Goal: Register for event/course

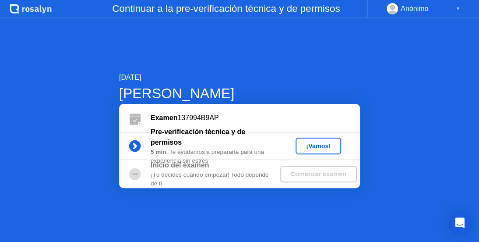
click at [268, 216] on div "[DATE] [PERSON_NAME] Examen 137994B9AP Pre-verificación técnica y de permisos 5…" at bounding box center [239, 129] width 479 height 223
click at [311, 149] on div "¡Vamos!" at bounding box center [318, 145] width 39 height 7
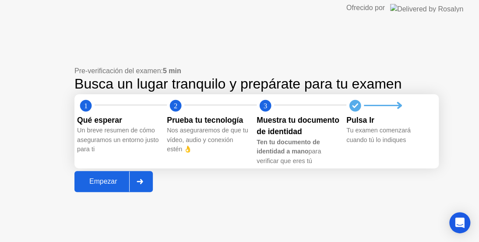
click at [115, 185] on div "Empezar" at bounding box center [103, 181] width 52 height 8
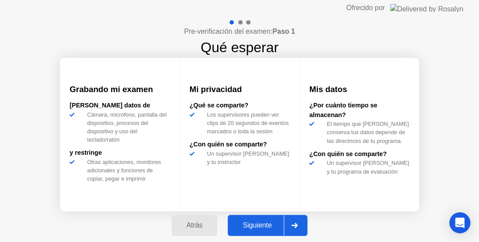
click at [247, 216] on button "Siguiente" at bounding box center [268, 225] width 80 height 21
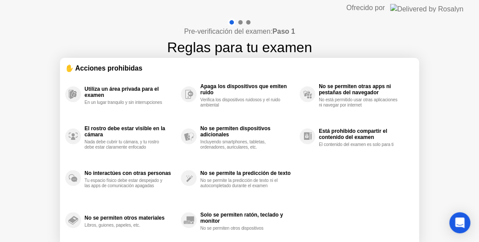
click at [474, 156] on div "Pre-verificación del examen: Paso 1 Reglas para tu examen ✋ Acciones prohibidas…" at bounding box center [239, 146] width 479 height 261
drag, startPoint x: 478, startPoint y: 155, endPoint x: 476, endPoint y: 184, distance: 28.6
click at [476, 184] on div "Pre-verificación del examen: Paso 1 Reglas para tu examen ✋ Acciones prohibidas…" at bounding box center [239, 146] width 479 height 261
drag, startPoint x: 478, startPoint y: 151, endPoint x: 462, endPoint y: 205, distance: 56.4
click at [478, 204] on div "Pre-verificación del examen: Paso 1 Reglas para tu examen ✋ Acciones prohibidas…" at bounding box center [239, 146] width 479 height 261
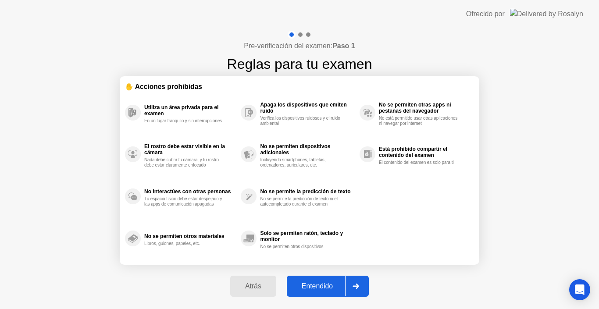
click at [313, 241] on div "Entendido" at bounding box center [317, 286] width 56 height 8
select select "**********"
select select "*******"
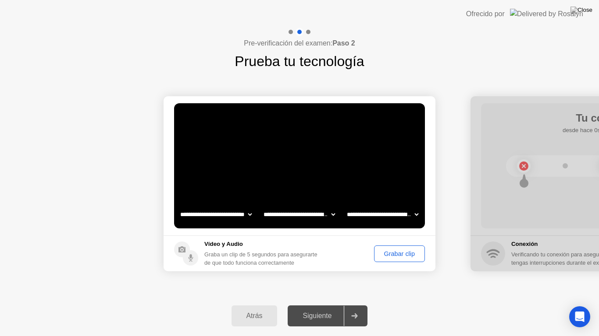
click at [388, 241] on div "Grabar clip" at bounding box center [399, 254] width 45 height 7
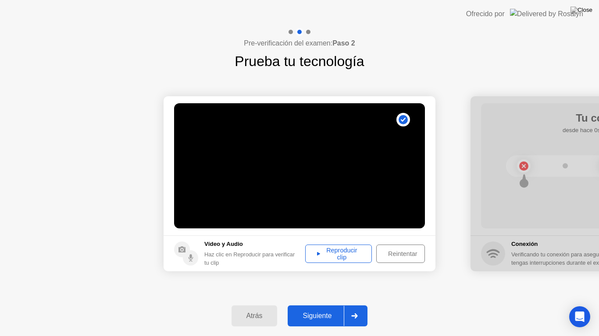
click at [324, 241] on div "Reproducir clip" at bounding box center [338, 254] width 60 height 14
click at [310, 241] on div "Siguiente" at bounding box center [316, 316] width 53 height 8
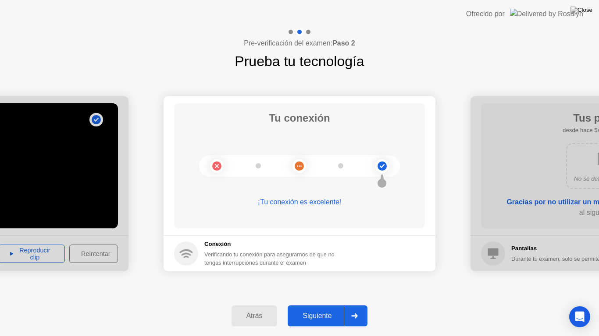
click at [304, 241] on button "Siguiente" at bounding box center [327, 316] width 80 height 21
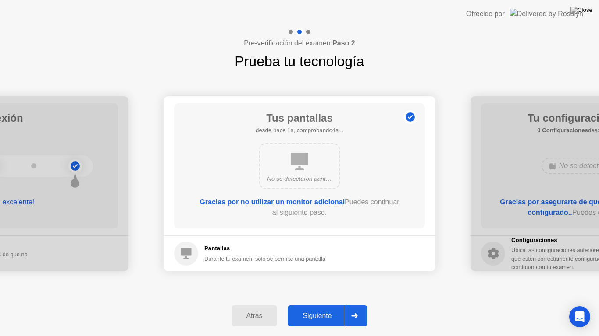
click at [304, 241] on button "Siguiente" at bounding box center [327, 316] width 80 height 21
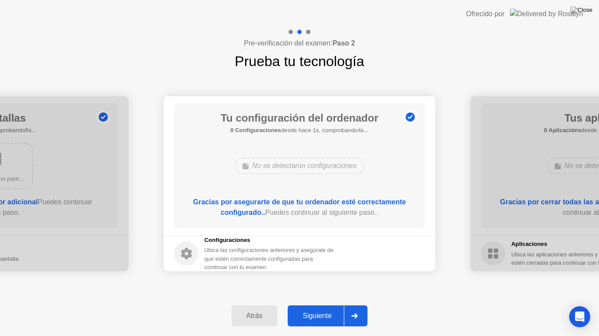
click at [304, 241] on button "Siguiente" at bounding box center [327, 316] width 80 height 21
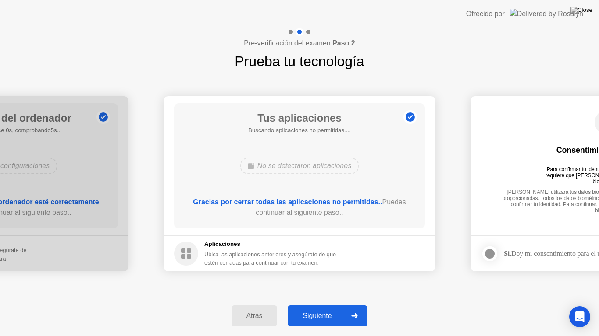
click at [304, 241] on button "Siguiente" at bounding box center [327, 316] width 80 height 21
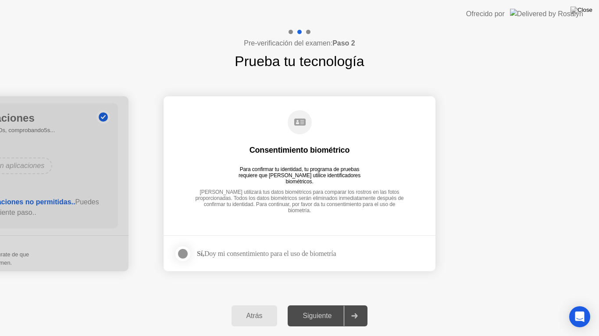
click at [182, 241] on div at bounding box center [182, 254] width 11 height 11
click at [310, 241] on div "Siguiente" at bounding box center [316, 316] width 53 height 8
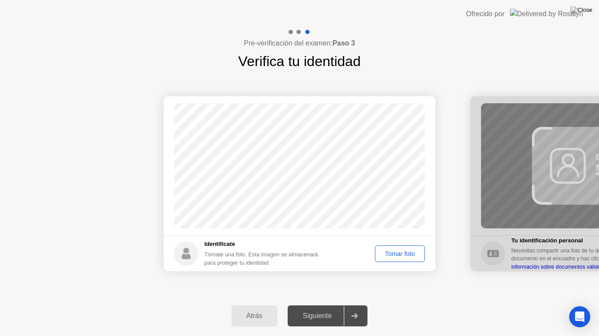
click at [399, 241] on div "Tomar foto" at bounding box center [400, 254] width 44 height 7
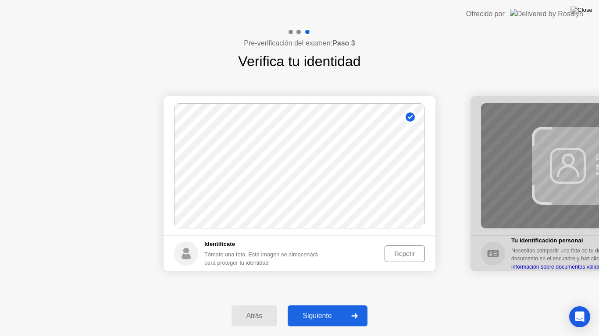
click at [333, 241] on div "Siguiente" at bounding box center [316, 316] width 53 height 8
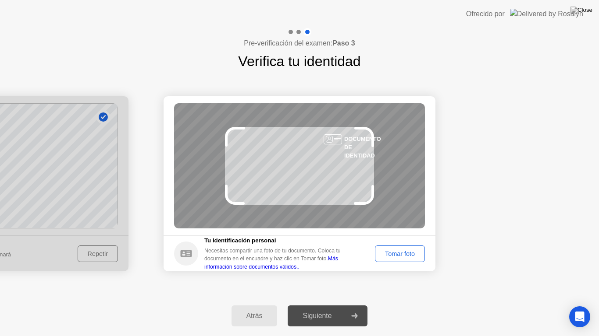
click at [399, 241] on div "Tomar foto" at bounding box center [400, 254] width 44 height 7
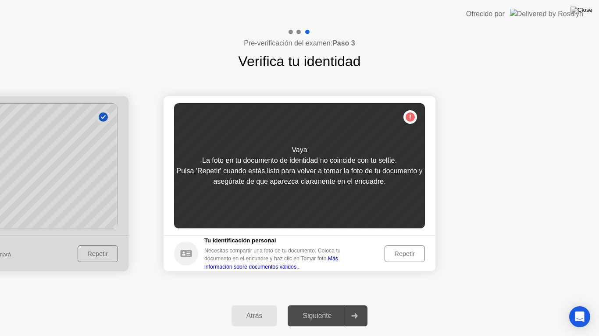
click at [399, 241] on div "Repetir" at bounding box center [404, 254] width 34 height 7
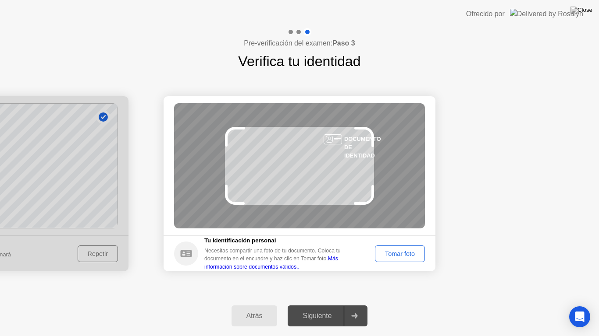
click at [399, 241] on div "Tomar foto" at bounding box center [400, 254] width 44 height 7
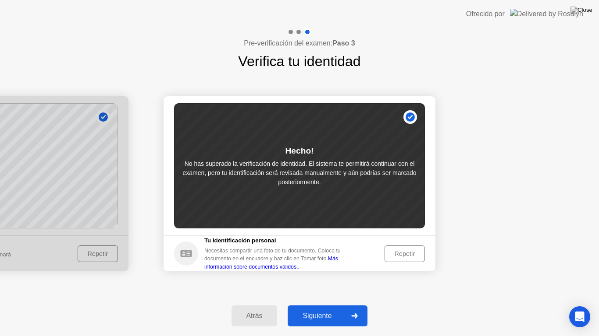
click at [339, 241] on div "Siguiente" at bounding box center [316, 316] width 53 height 8
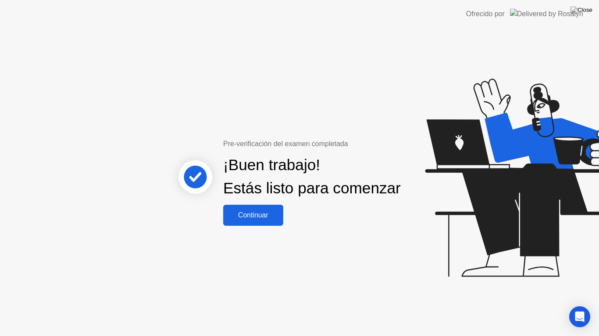
click at [268, 220] on div "Continuar" at bounding box center [253, 216] width 55 height 8
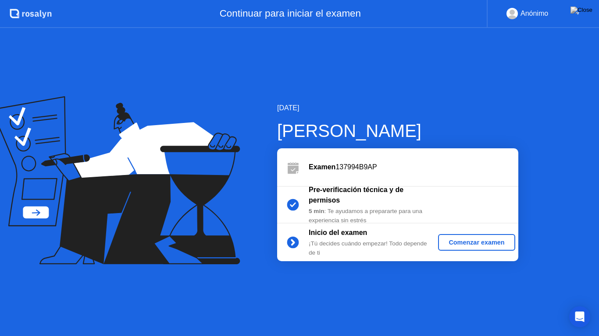
click at [474, 241] on div "Comenzar examen" at bounding box center [476, 242] width 70 height 7
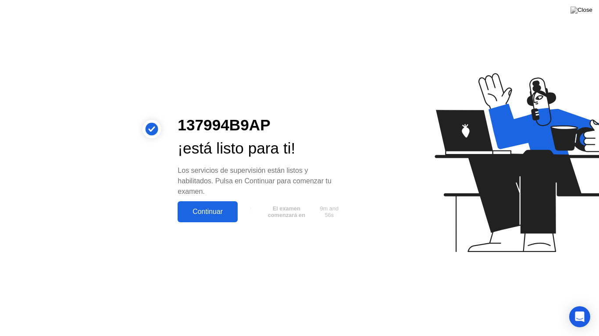
click at [223, 212] on div "Continuar" at bounding box center [207, 212] width 55 height 8
